Goal: Navigation & Orientation: Find specific page/section

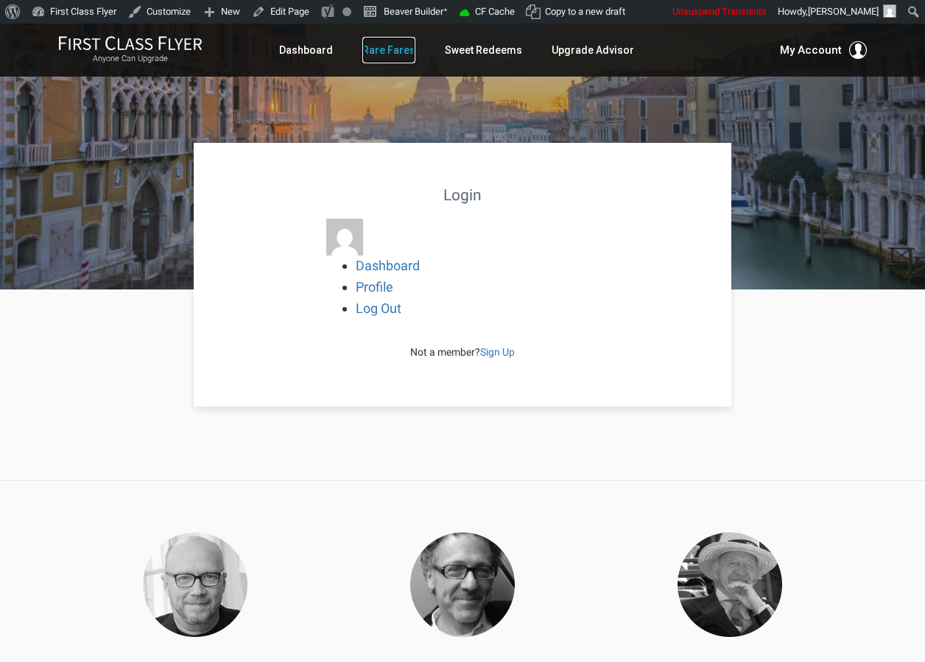
click at [410, 49] on link "Rare Fares" at bounding box center [388, 50] width 53 height 26
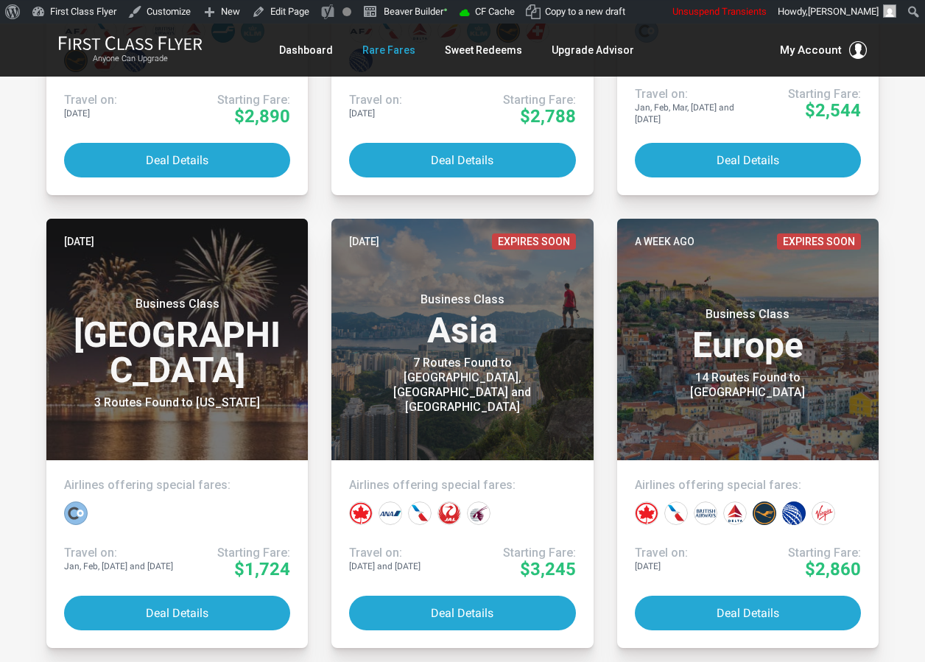
scroll to position [730, 0]
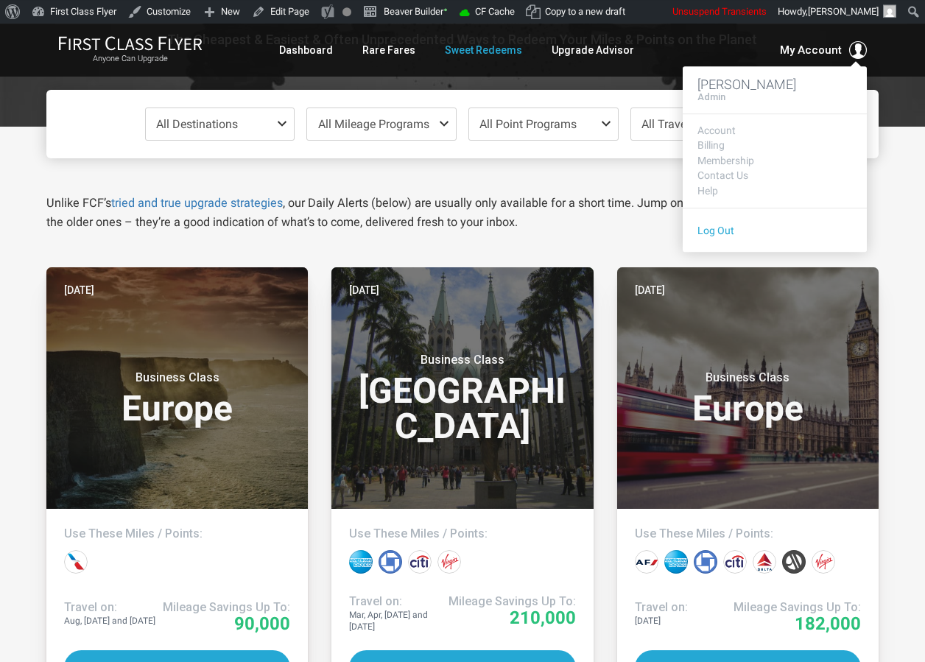
scroll to position [283, 0]
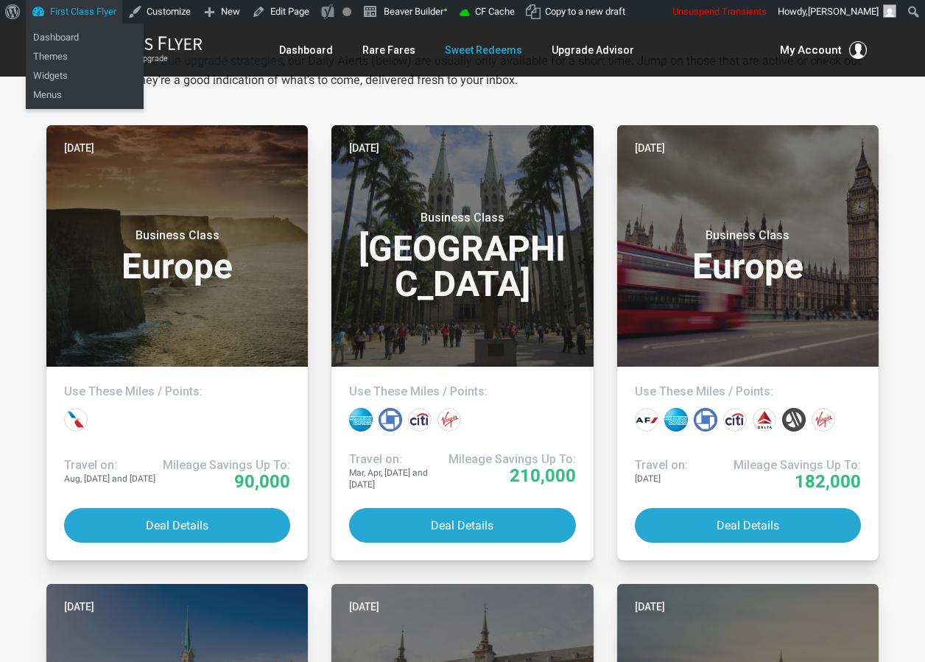
click at [89, 17] on link "First Class Flyer" at bounding box center [74, 12] width 96 height 24
